Goal: Task Accomplishment & Management: Use online tool/utility

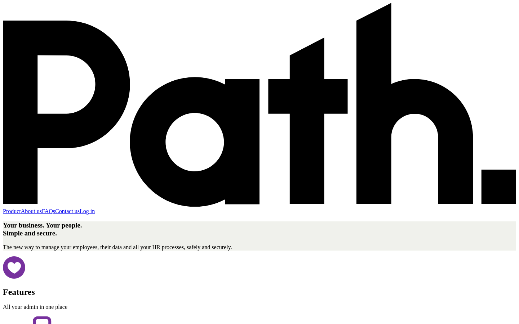
click at [95, 208] on link "Log in" at bounding box center [87, 211] width 15 height 6
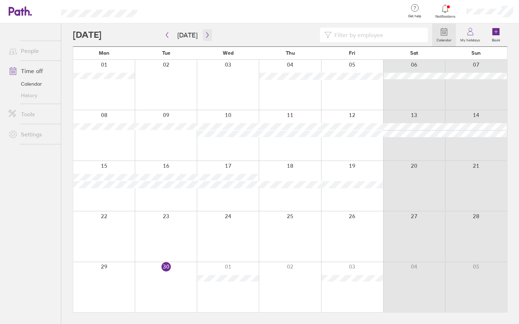
click at [207, 34] on icon "button" at bounding box center [207, 35] width 5 height 6
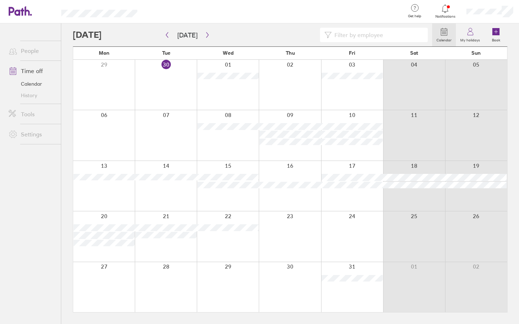
click at [281, 230] on div at bounding box center [290, 236] width 62 height 50
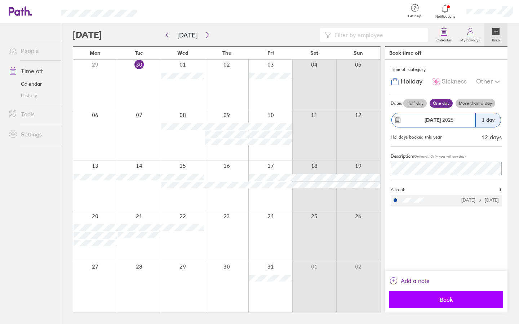
click at [449, 298] on span "Book" at bounding box center [446, 299] width 104 height 6
